Goal: Information Seeking & Learning: Get advice/opinions

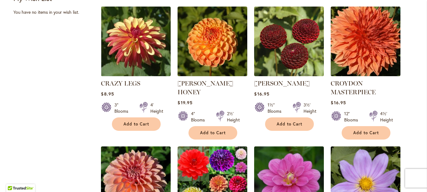
scroll to position [288, 0]
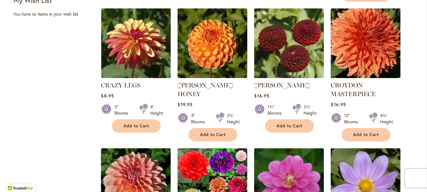
click at [288, 60] on img at bounding box center [289, 43] width 73 height 73
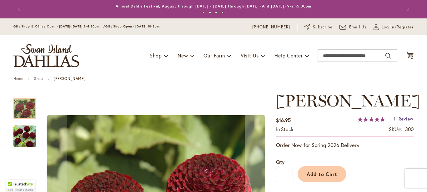
click at [404, 122] on span "Review" at bounding box center [406, 119] width 15 height 6
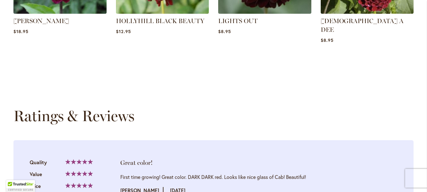
scroll to position [637, 0]
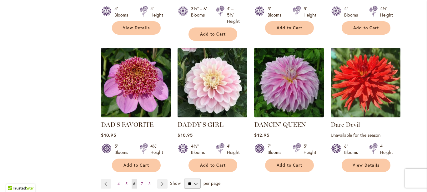
scroll to position [528, 0]
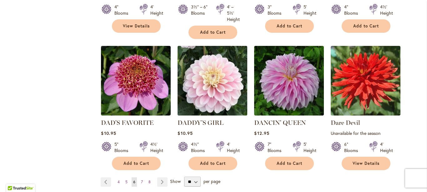
click at [208, 90] on img at bounding box center [212, 80] width 73 height 73
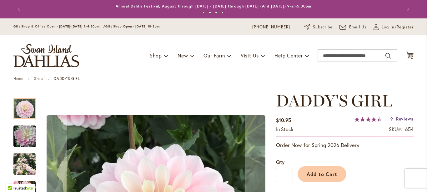
click at [396, 119] on span "Reviews" at bounding box center [405, 119] width 18 height 6
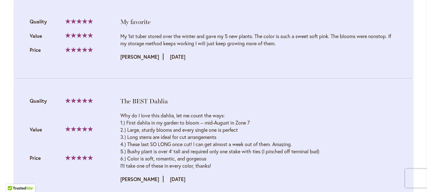
scroll to position [942, 0]
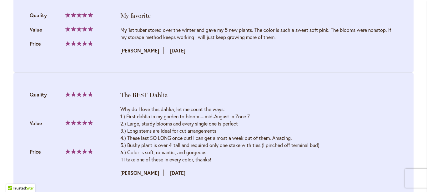
click at [146, 38] on div "My 1st tuber stored over the winter and gave my 5 new plants. The color is such…" at bounding box center [258, 33] width 277 height 14
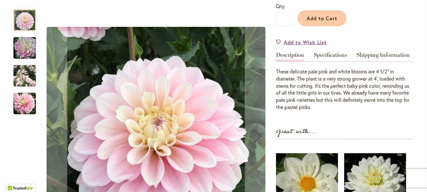
scroll to position [153, 0]
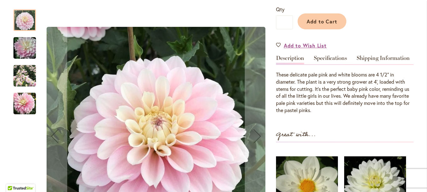
click at [23, 75] on img "DADDY'S GIRL" at bounding box center [24, 76] width 23 height 23
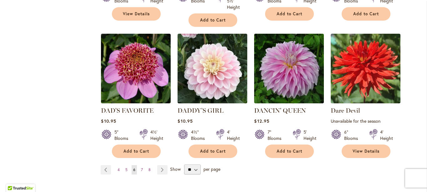
scroll to position [556, 0]
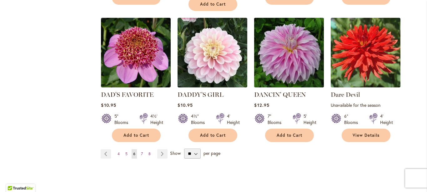
click at [279, 50] on img at bounding box center [289, 52] width 73 height 73
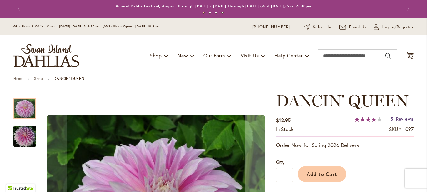
click at [396, 120] on span "Reviews" at bounding box center [405, 119] width 18 height 6
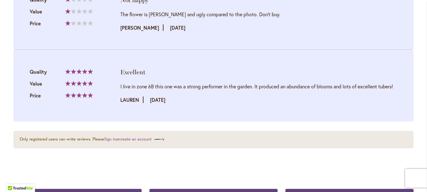
scroll to position [963, 0]
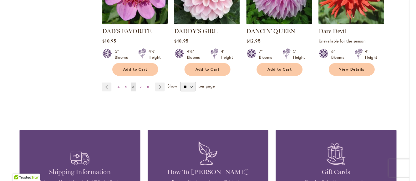
scroll to position [622, 0]
